Goal: Check status: Check status

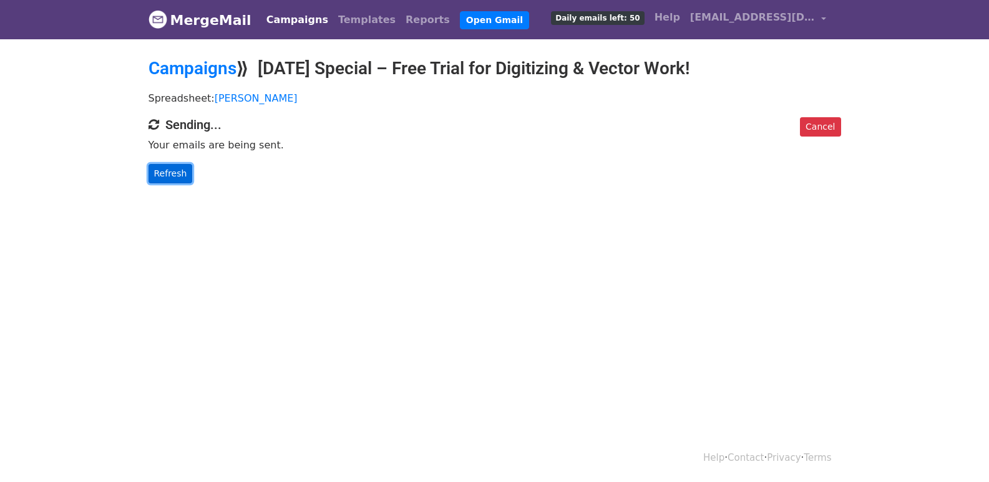
click at [172, 167] on link "Refresh" at bounding box center [170, 173] width 44 height 19
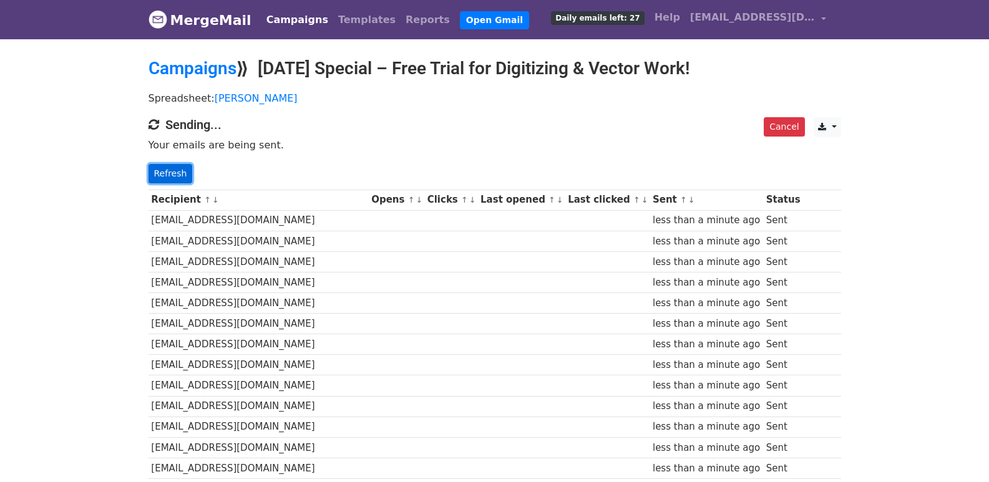
click at [165, 170] on link "Refresh" at bounding box center [170, 173] width 44 height 19
click at [181, 173] on link "Refresh" at bounding box center [170, 173] width 44 height 19
click at [183, 180] on link "Refresh" at bounding box center [170, 173] width 44 height 19
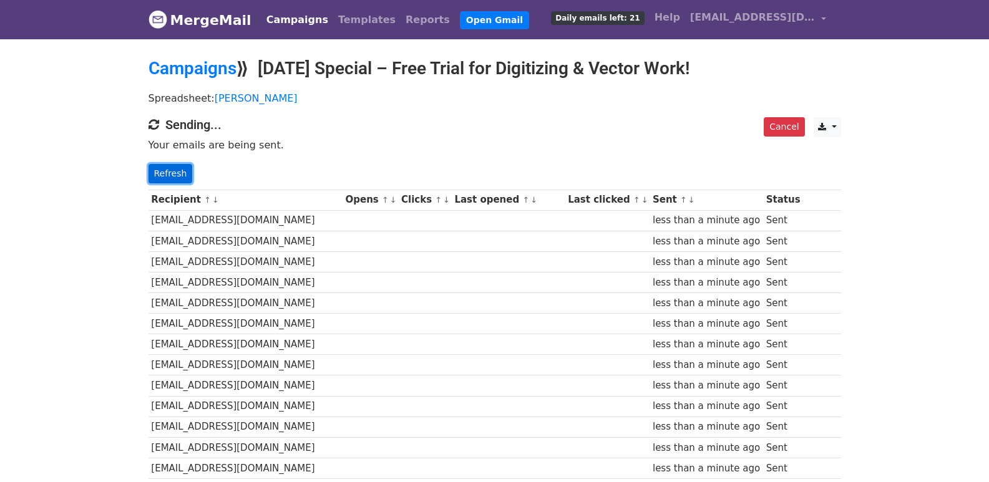
click at [183, 180] on link "Refresh" at bounding box center [170, 173] width 44 height 19
click at [157, 167] on link "Refresh" at bounding box center [170, 173] width 44 height 19
click at [163, 180] on link "Refresh" at bounding box center [170, 173] width 44 height 19
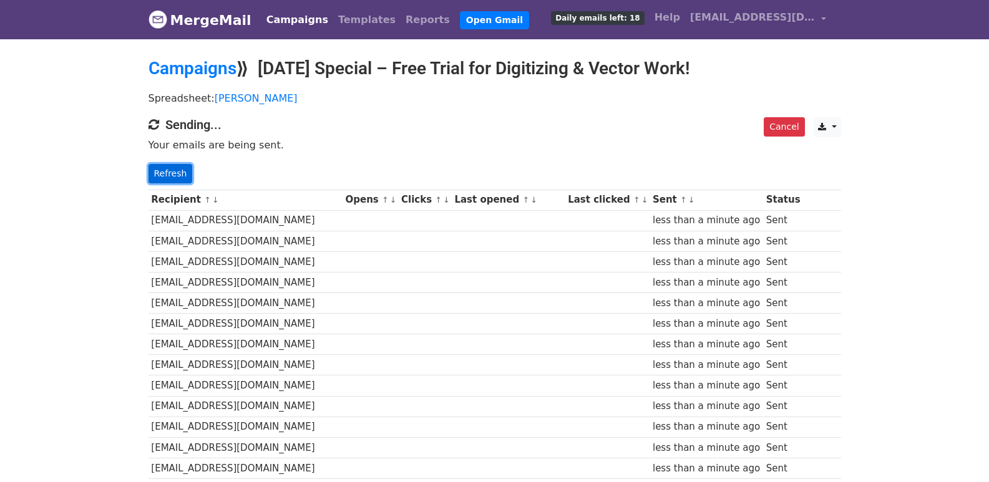
click at [162, 178] on link "Refresh" at bounding box center [170, 173] width 44 height 19
click at [163, 176] on link "Refresh" at bounding box center [170, 173] width 44 height 19
click at [171, 176] on link "Refresh" at bounding box center [170, 173] width 44 height 19
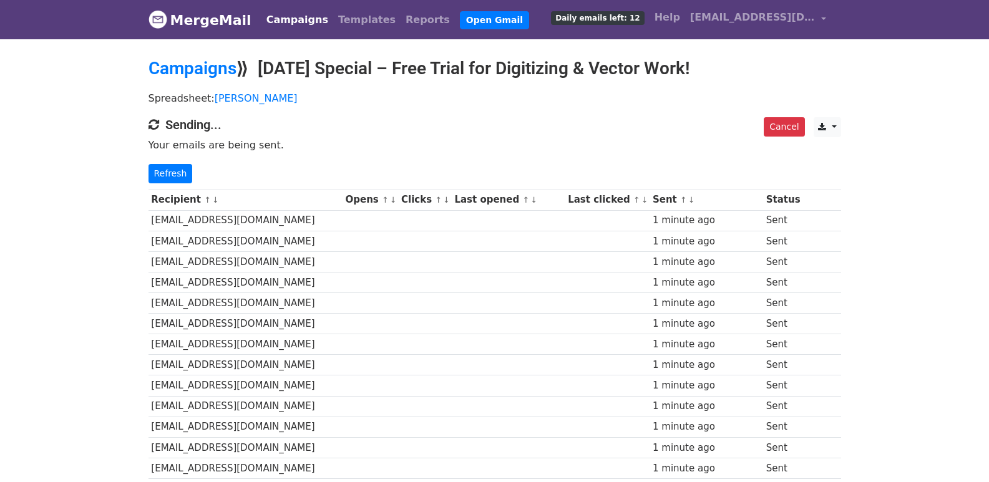
click at [148, 164] on p "Refresh" at bounding box center [494, 173] width 692 height 19
drag, startPoint x: 191, startPoint y: 181, endPoint x: 182, endPoint y: 175, distance: 11.2
click at [187, 177] on p "Refresh" at bounding box center [494, 173] width 692 height 19
click at [177, 173] on link "Refresh" at bounding box center [170, 173] width 44 height 19
click at [189, 165] on p "Refresh" at bounding box center [494, 173] width 692 height 19
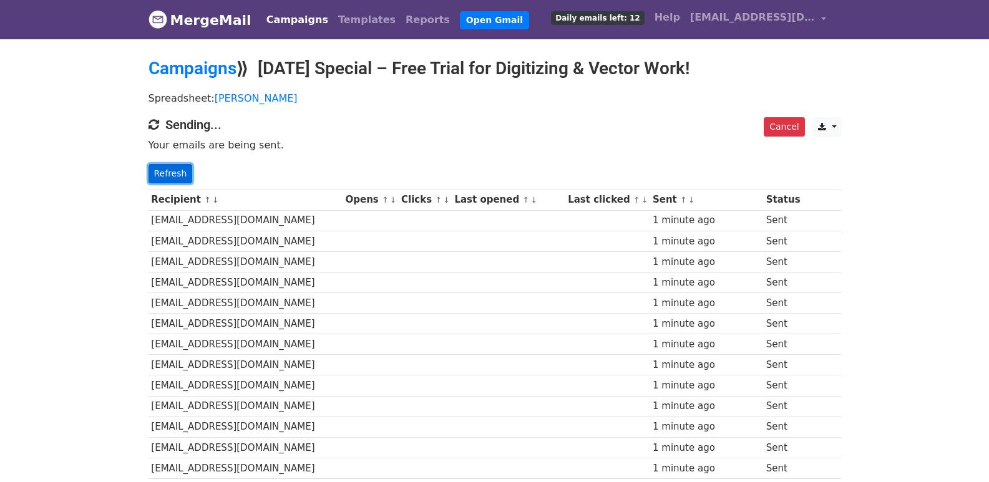
click at [178, 168] on link "Refresh" at bounding box center [170, 173] width 44 height 19
